Goal: Information Seeking & Learning: Compare options

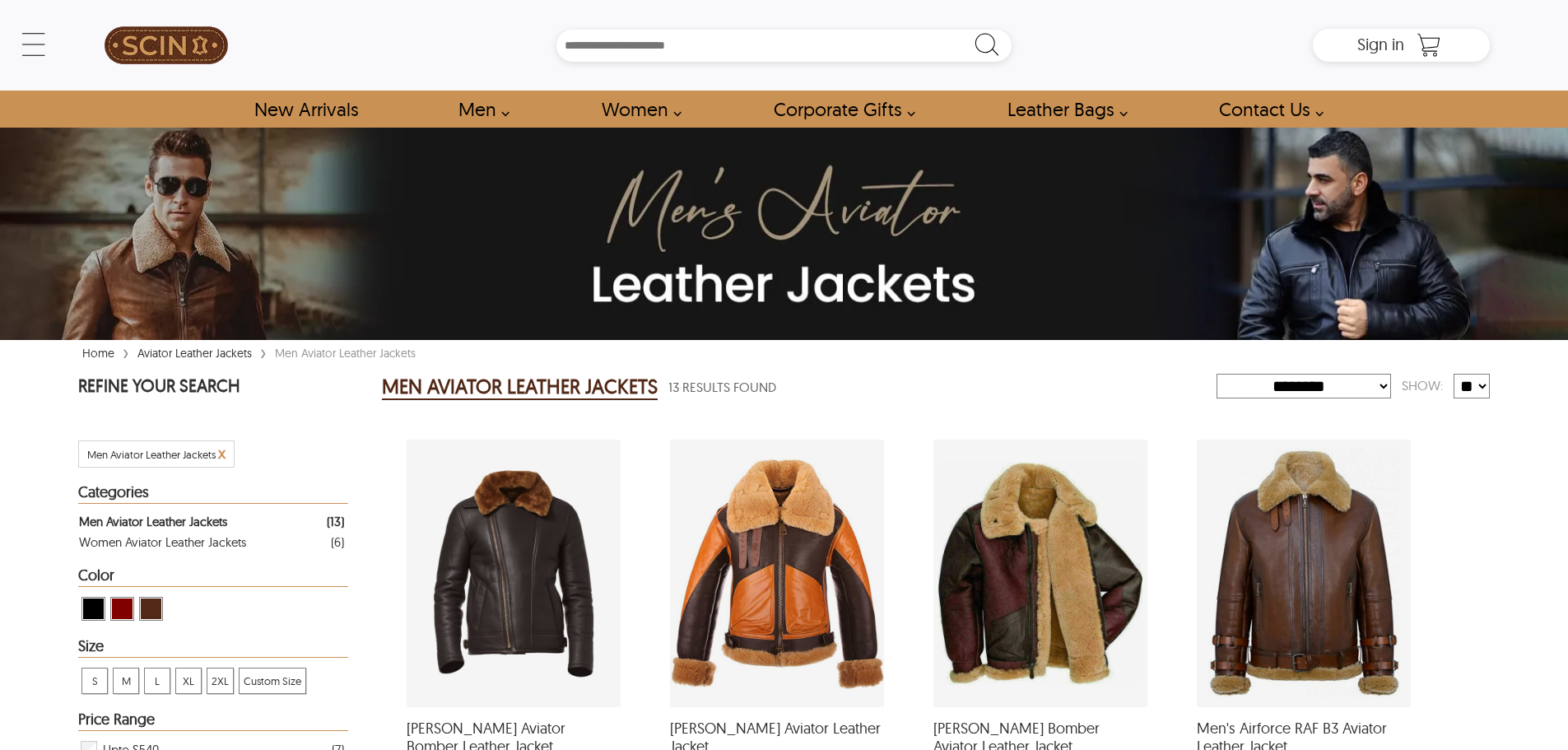
select select "********"
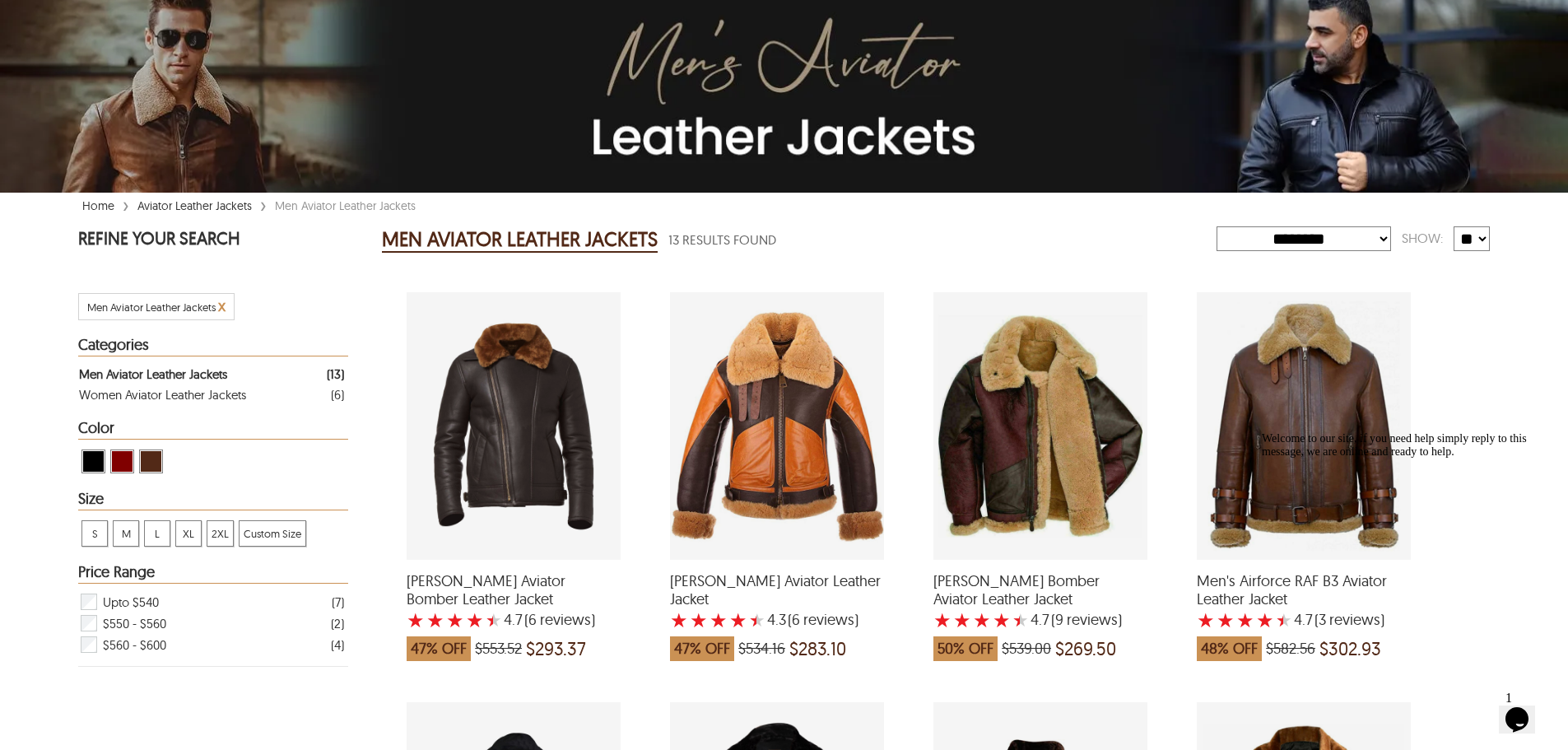
scroll to position [164, 0]
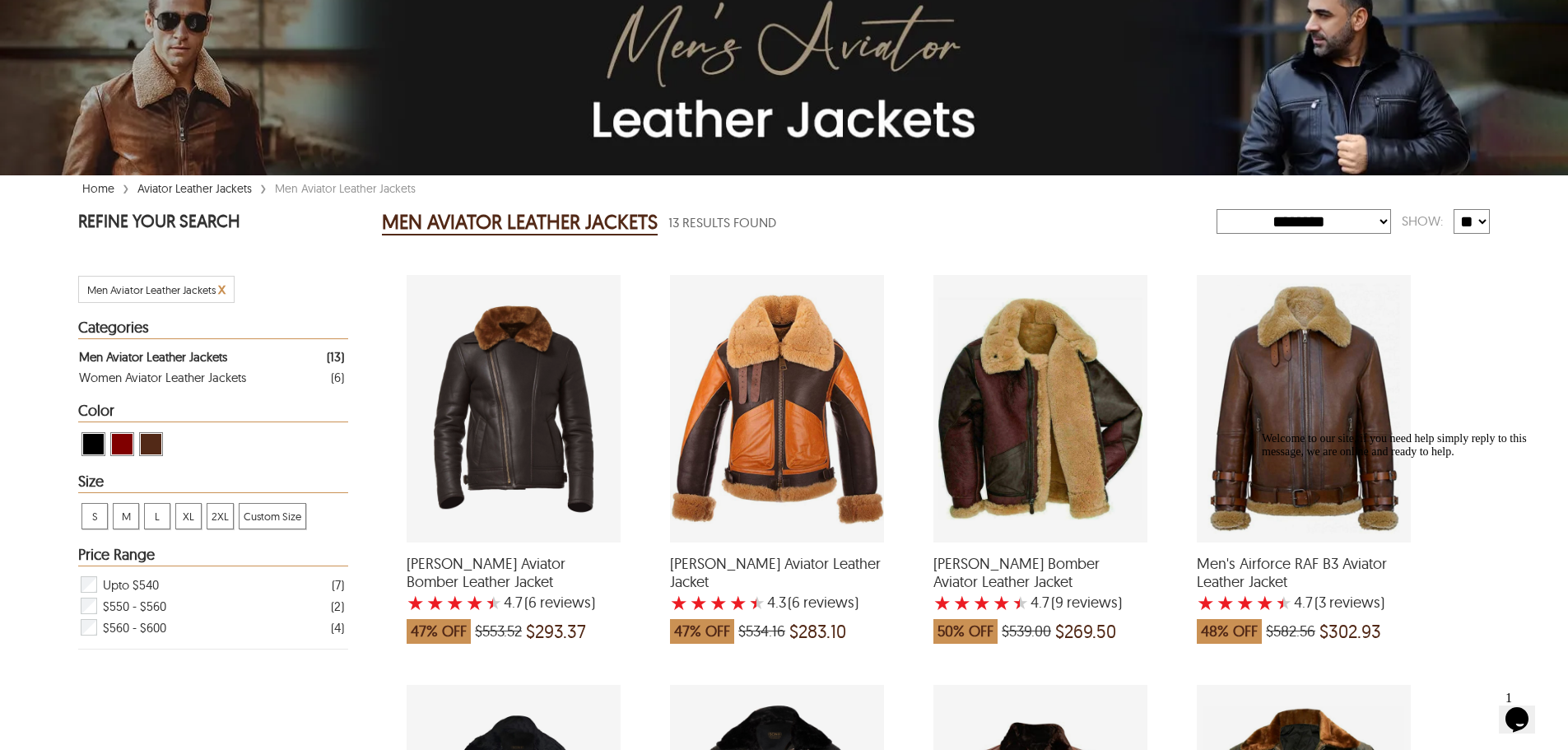
click at [212, 514] on span "2XL" at bounding box center [220, 516] width 26 height 25
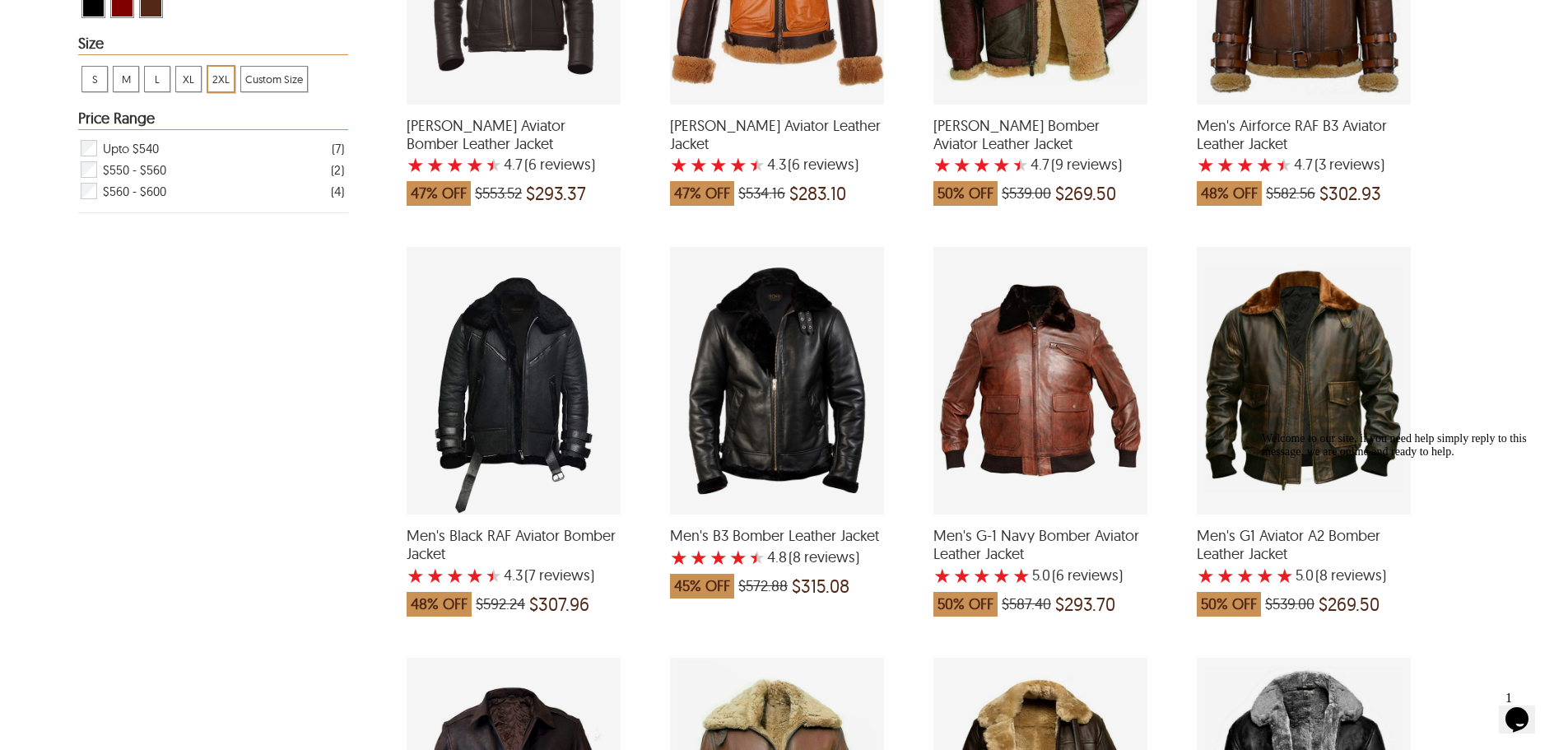
scroll to position [247, 0]
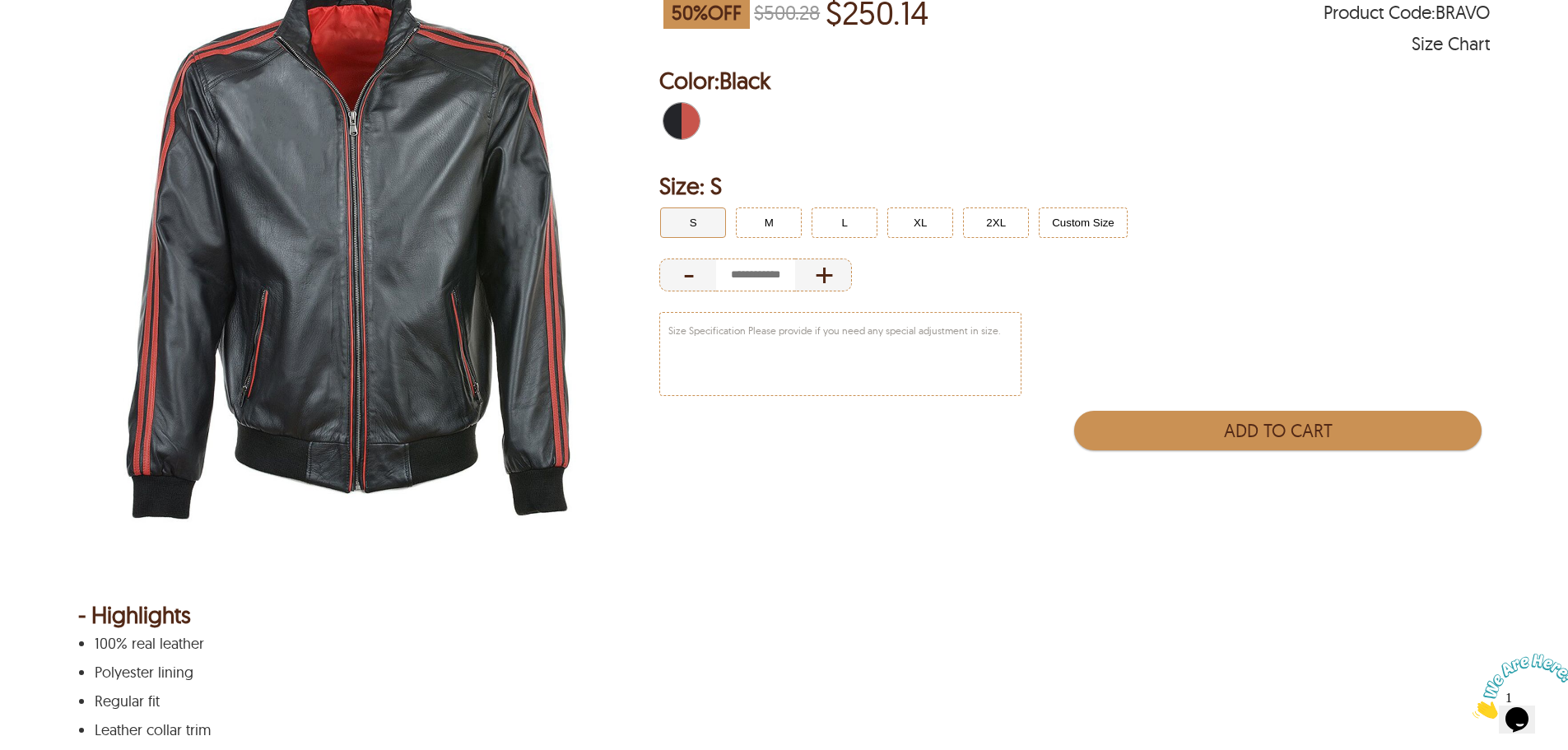
scroll to position [247, 0]
click at [400, 285] on img at bounding box center [345, 239] width 534 height 666
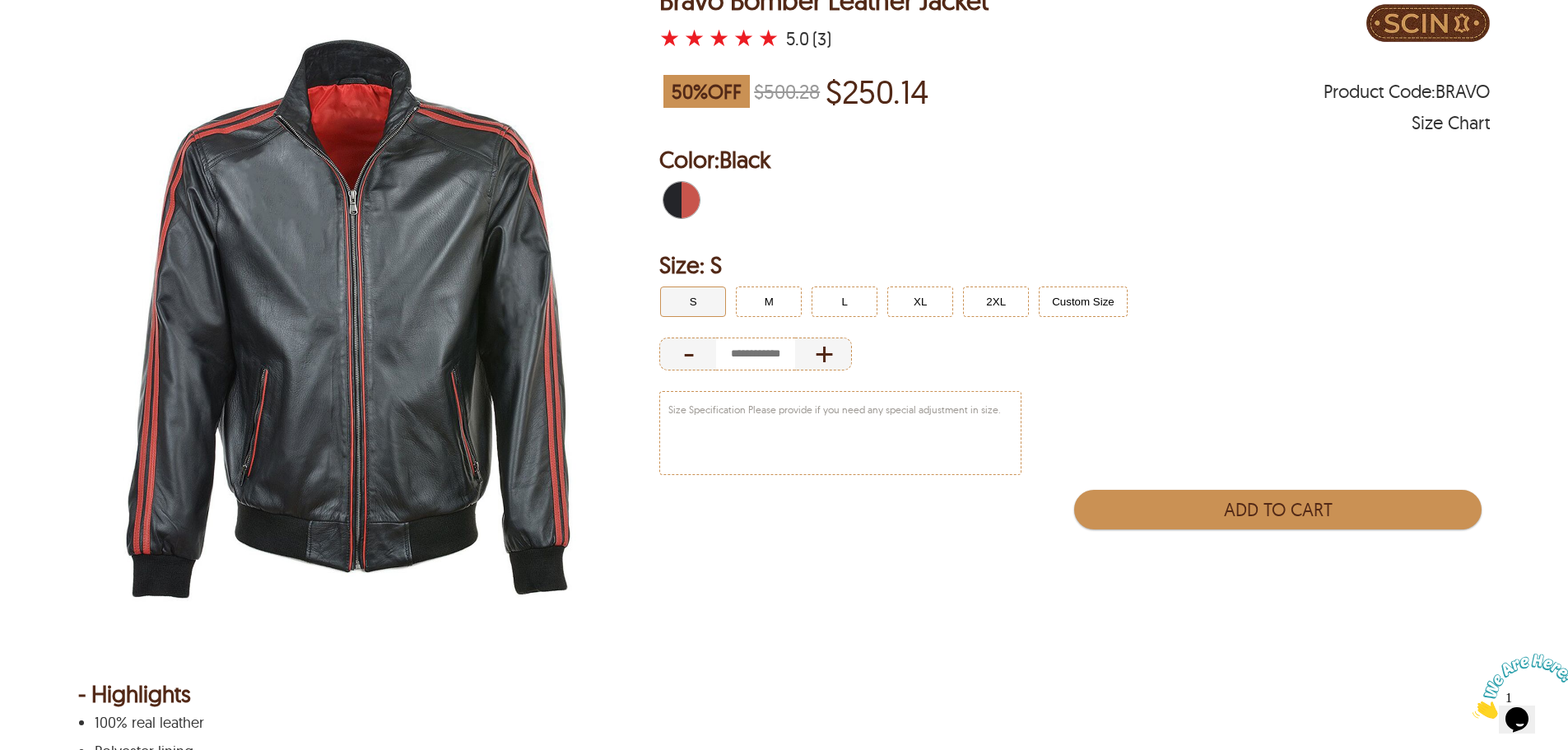
scroll to position [164, 0]
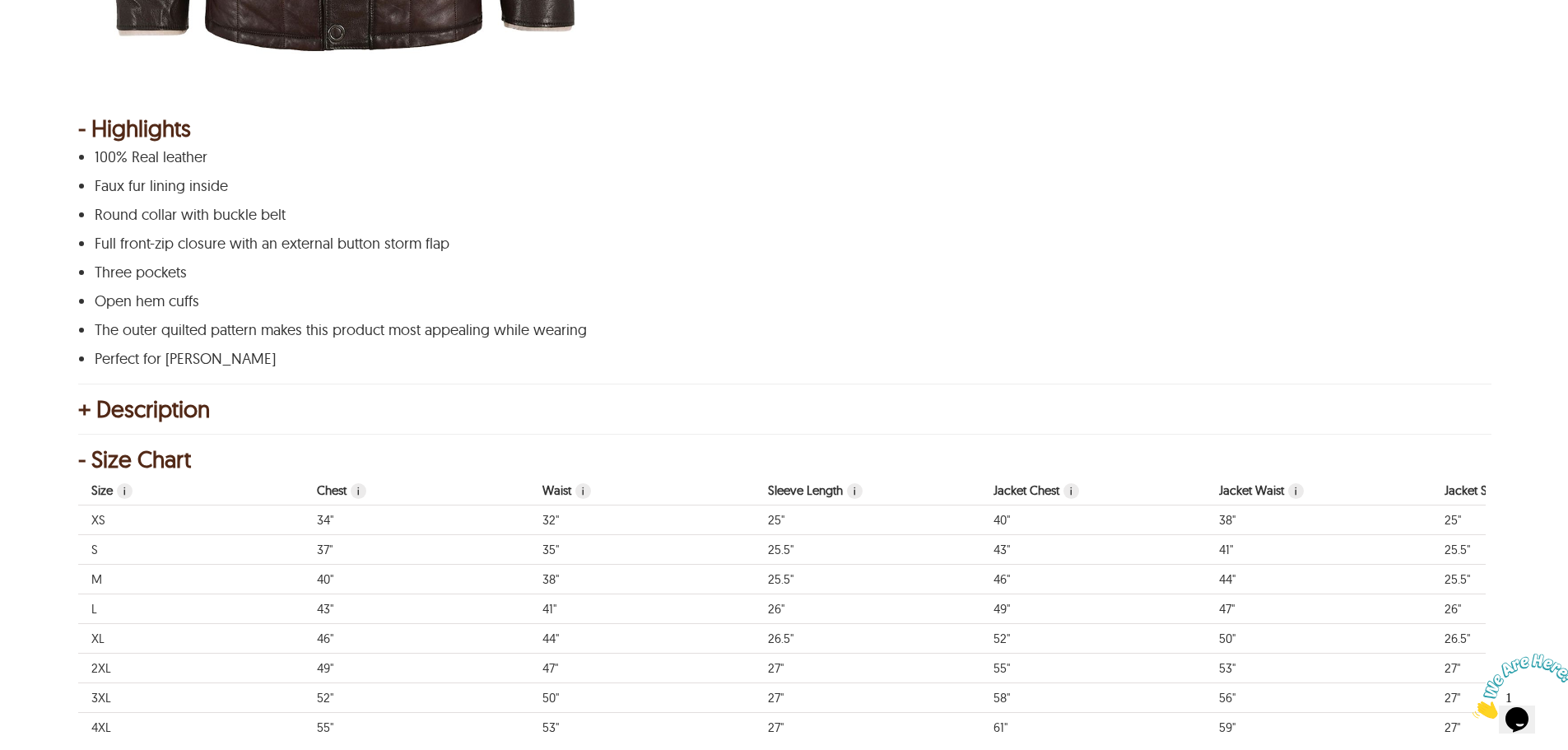
scroll to position [741, 0]
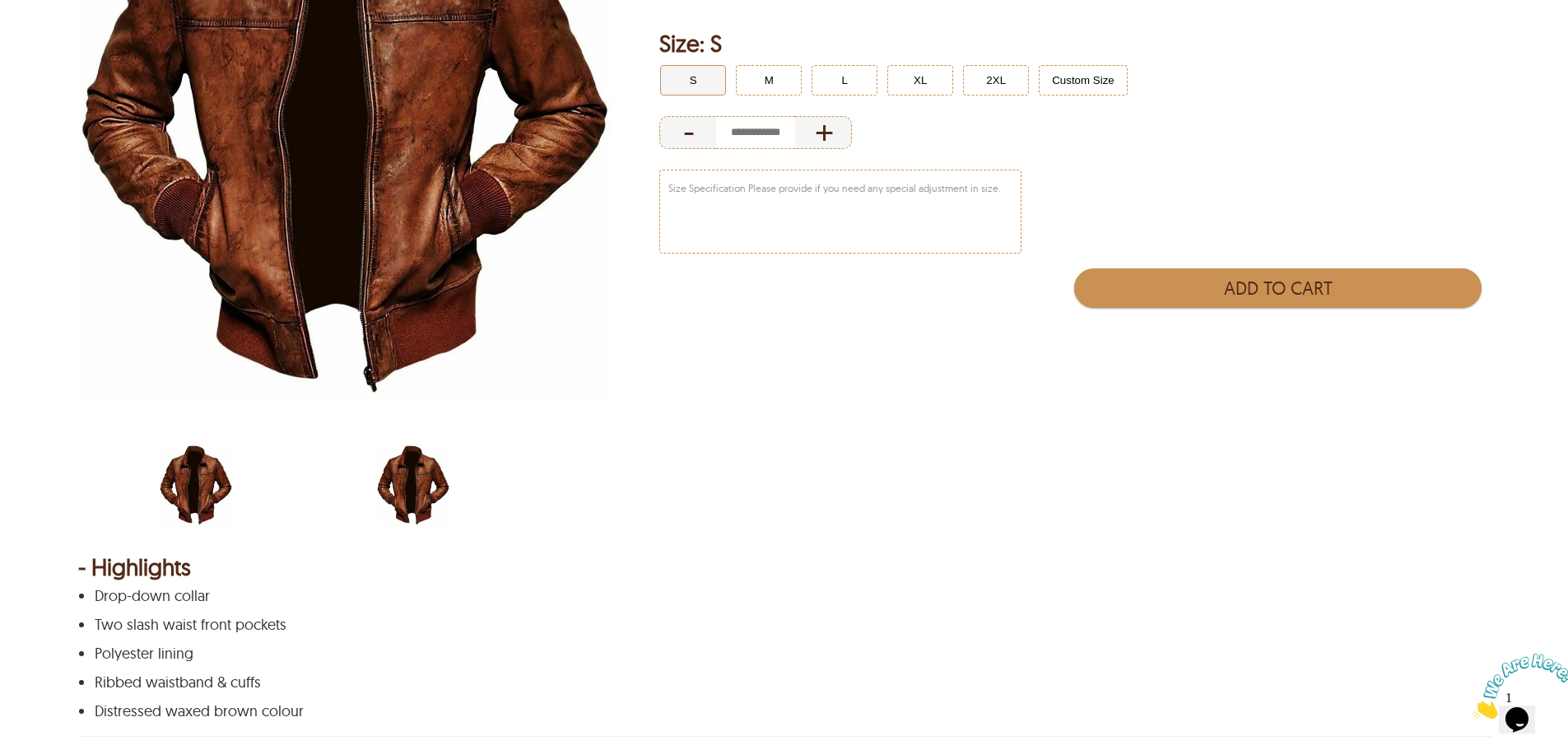
scroll to position [412, 0]
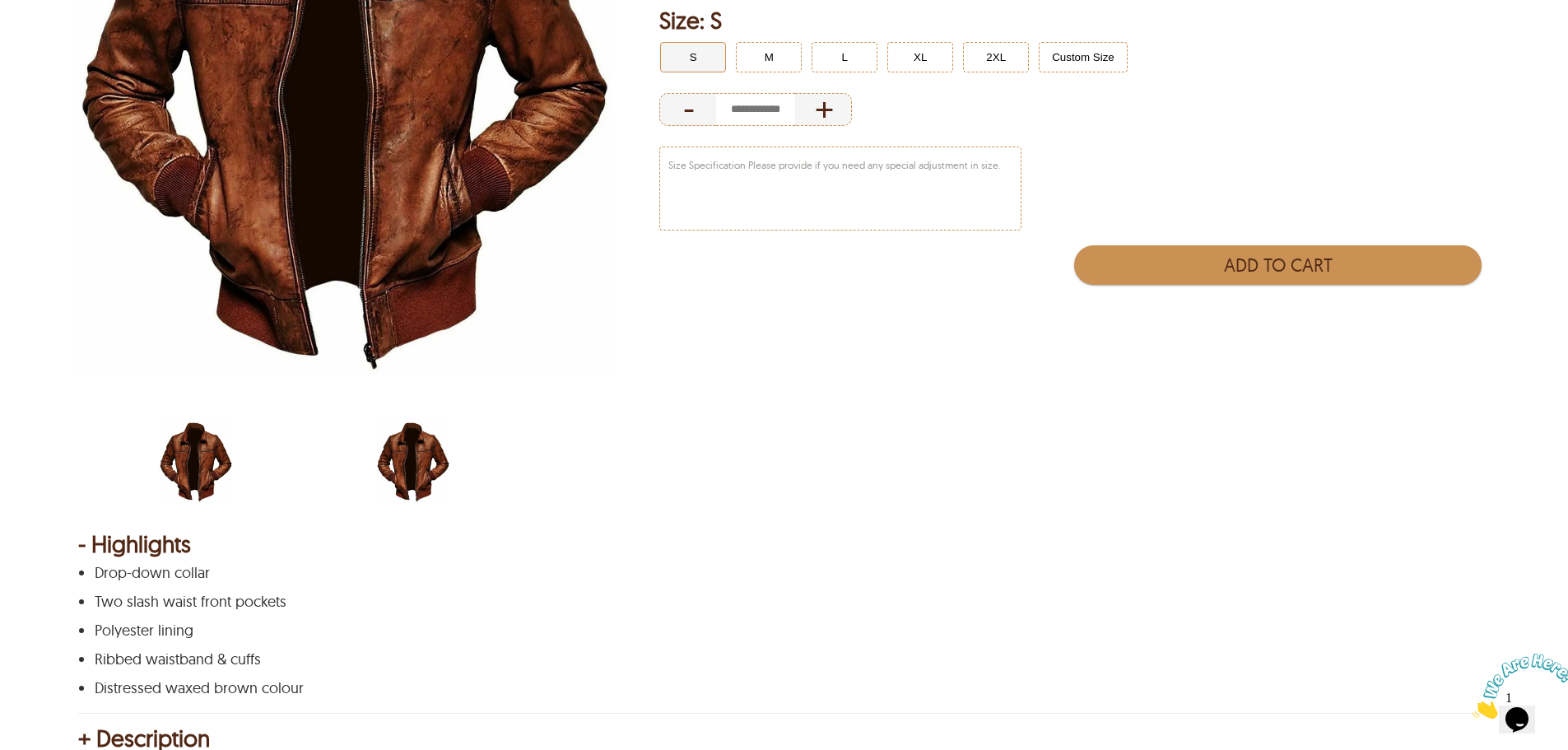
click at [379, 448] on img "Abel Retro Biker Leather Jacket" at bounding box center [413, 462] width 72 height 90
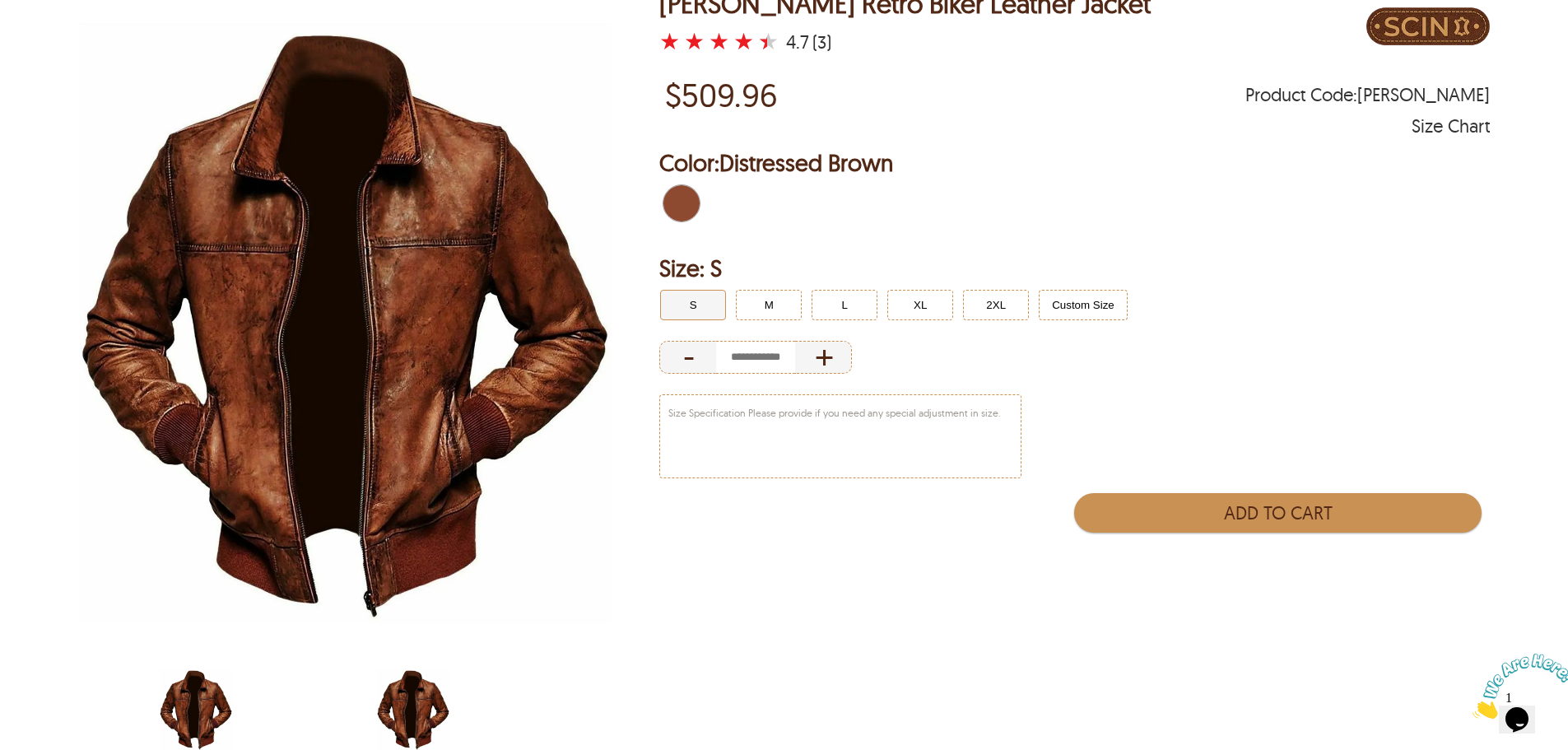
scroll to position [0, 0]
